Goal: Go to known website: Access a specific website the user already knows

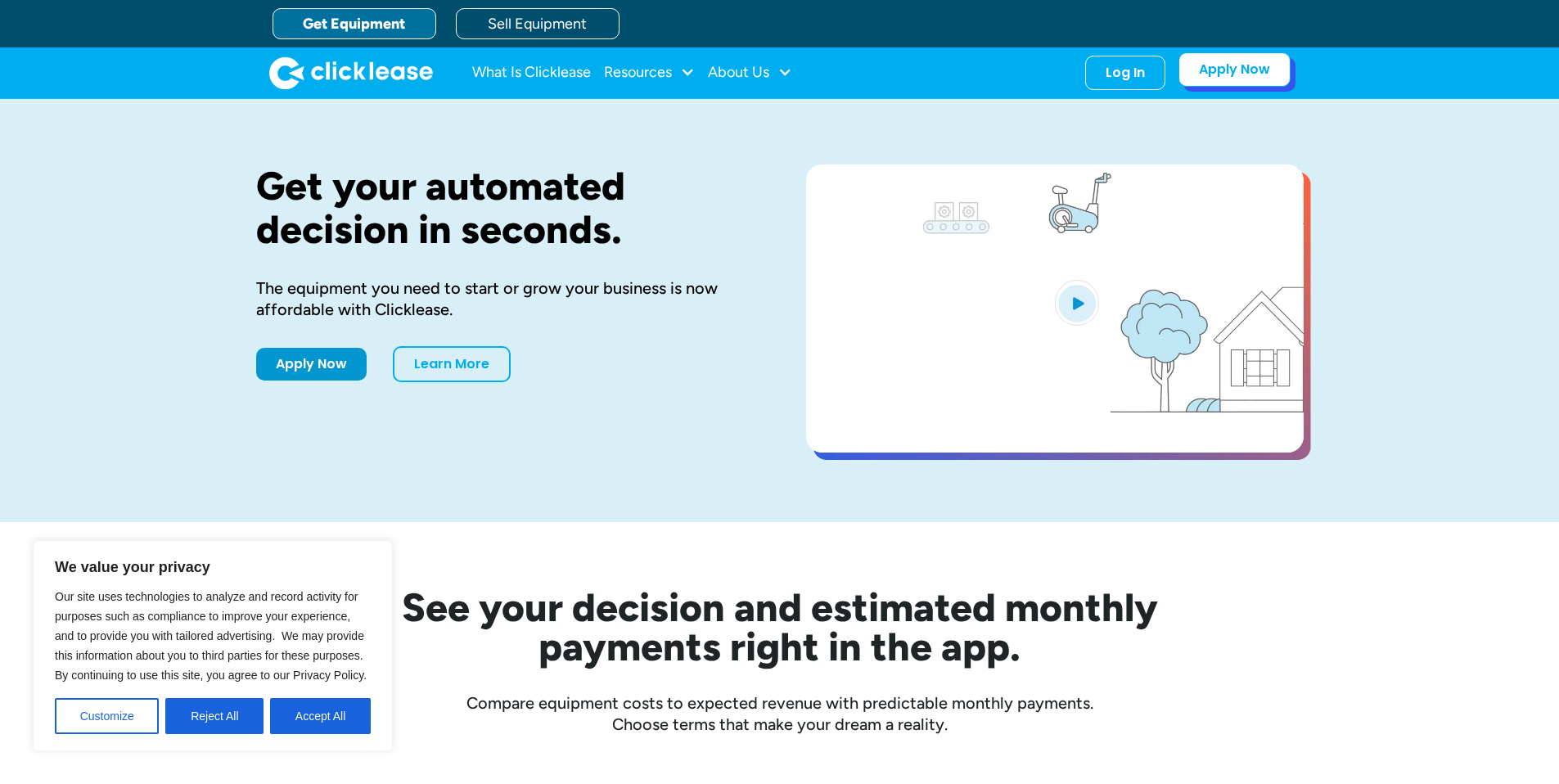
click at [1195, 78] on link "Apply Now" at bounding box center [1234, 69] width 112 height 34
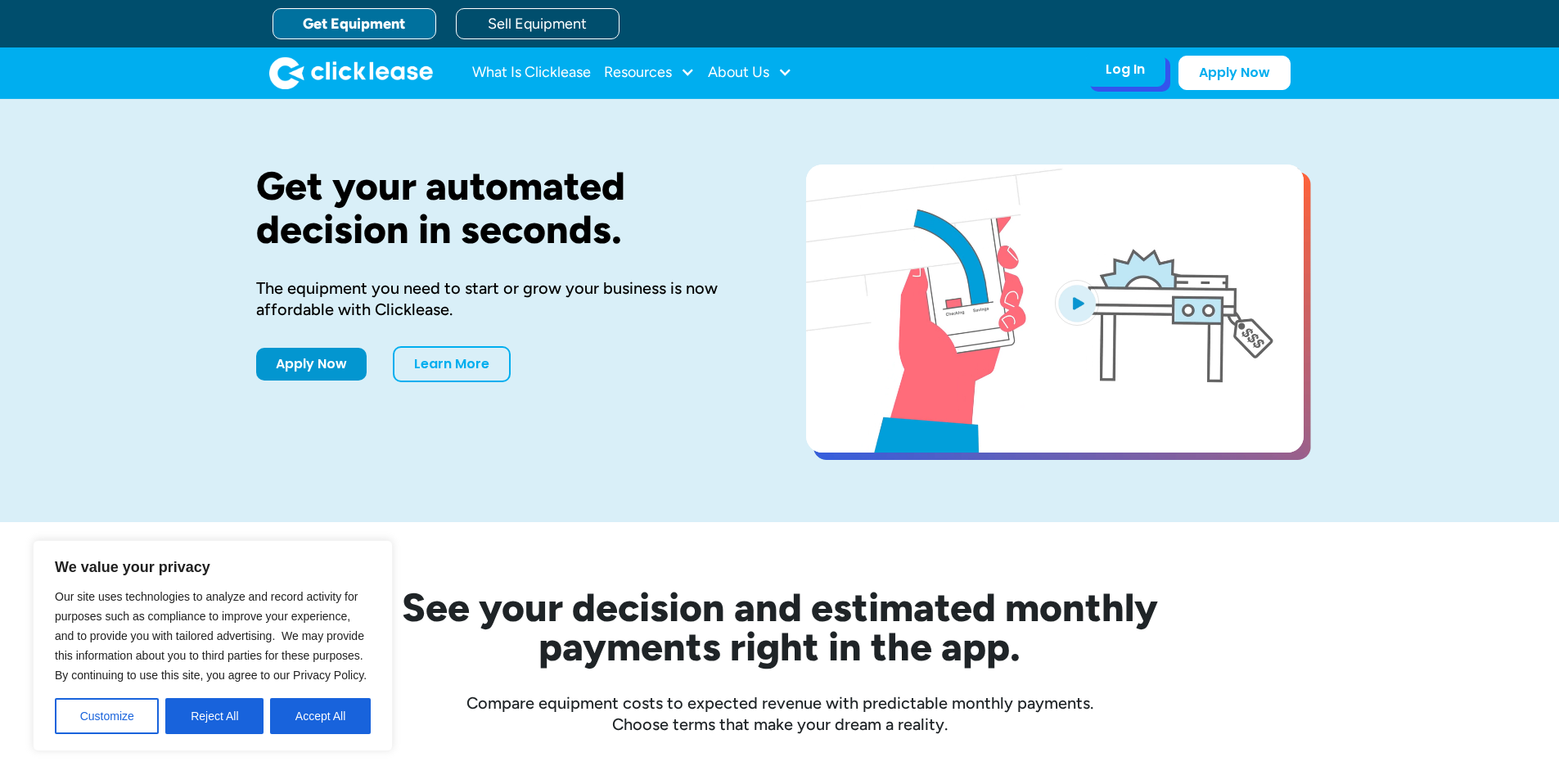
click at [1131, 73] on div "Log In" at bounding box center [1125, 69] width 39 height 17
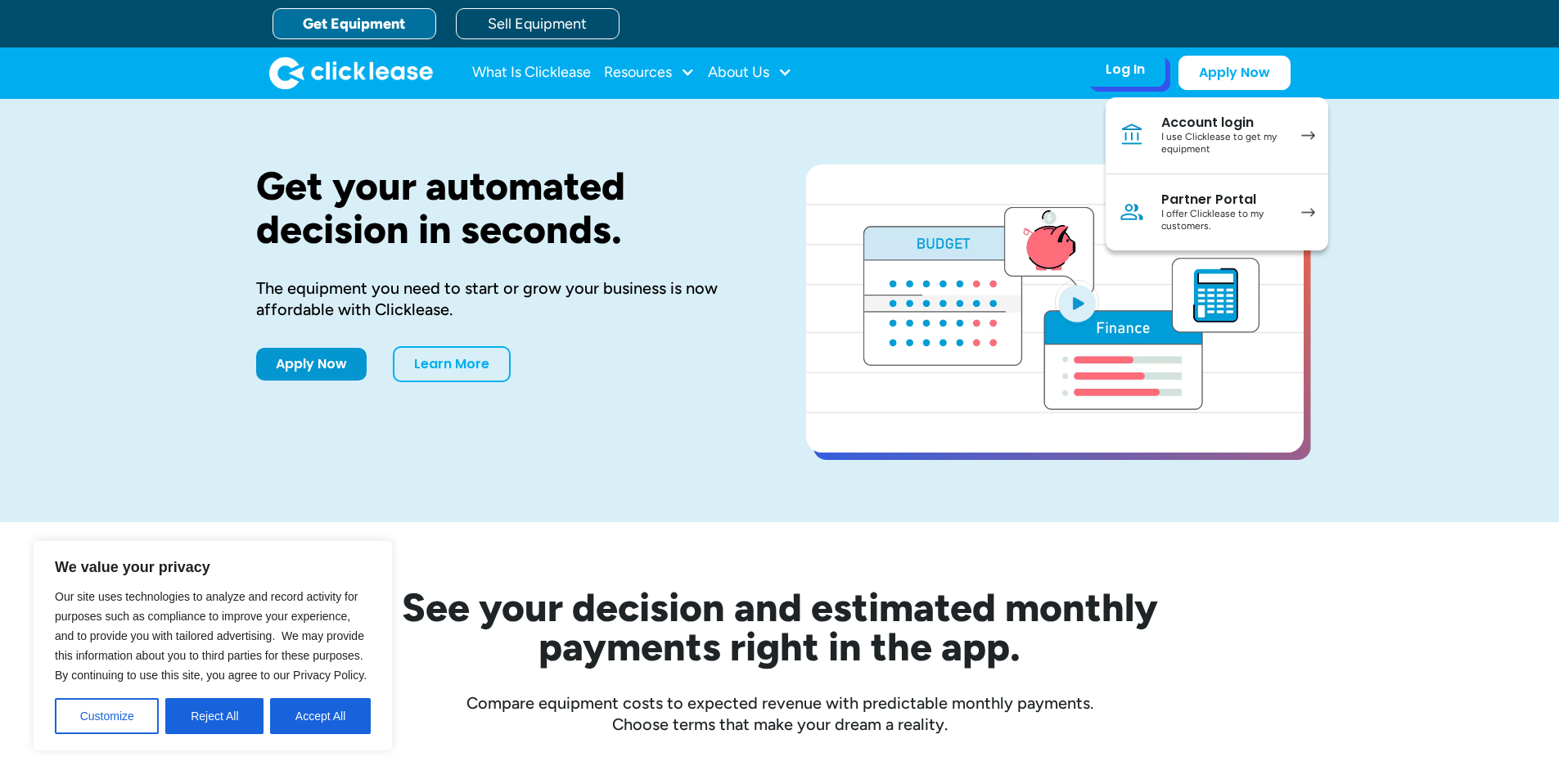
click at [1227, 202] on div "Partner Portal" at bounding box center [1223, 199] width 124 height 17
